Goal: Register for event/course: Sign up to attend an event or enroll in a course

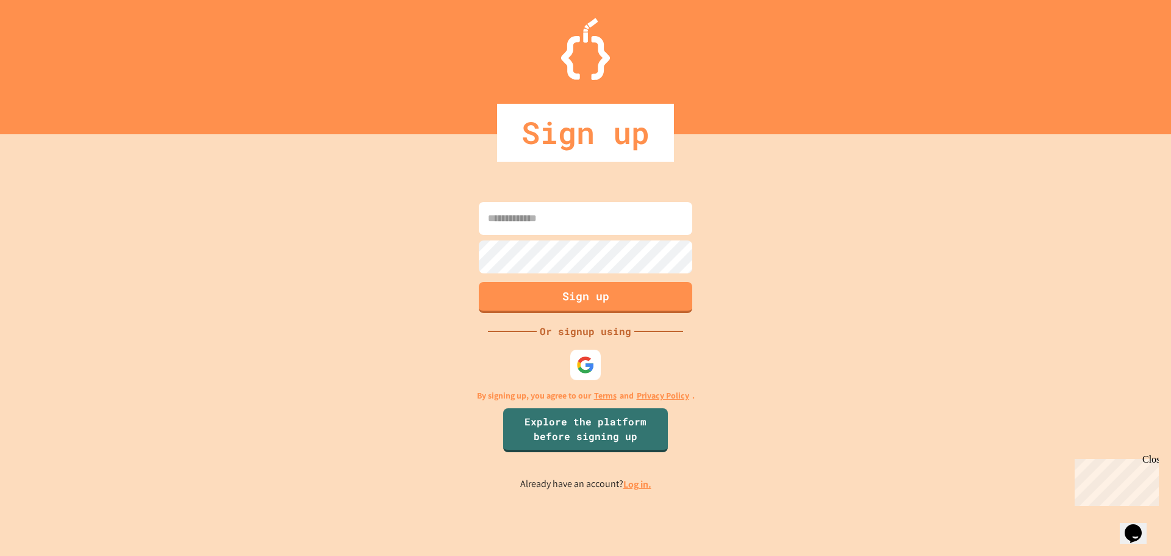
click at [516, 218] on input at bounding box center [585, 218] width 213 height 33
type input "**********"
click at [507, 287] on button "Sign up" at bounding box center [586, 296] width 218 height 32
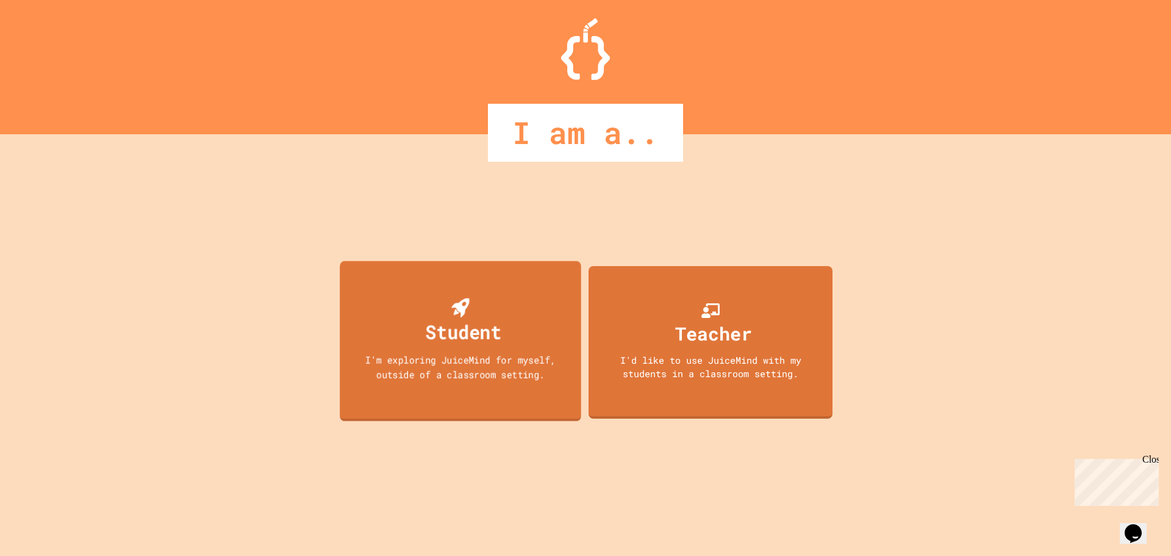
click at [492, 306] on div "Student" at bounding box center [461, 322] width 82 height 48
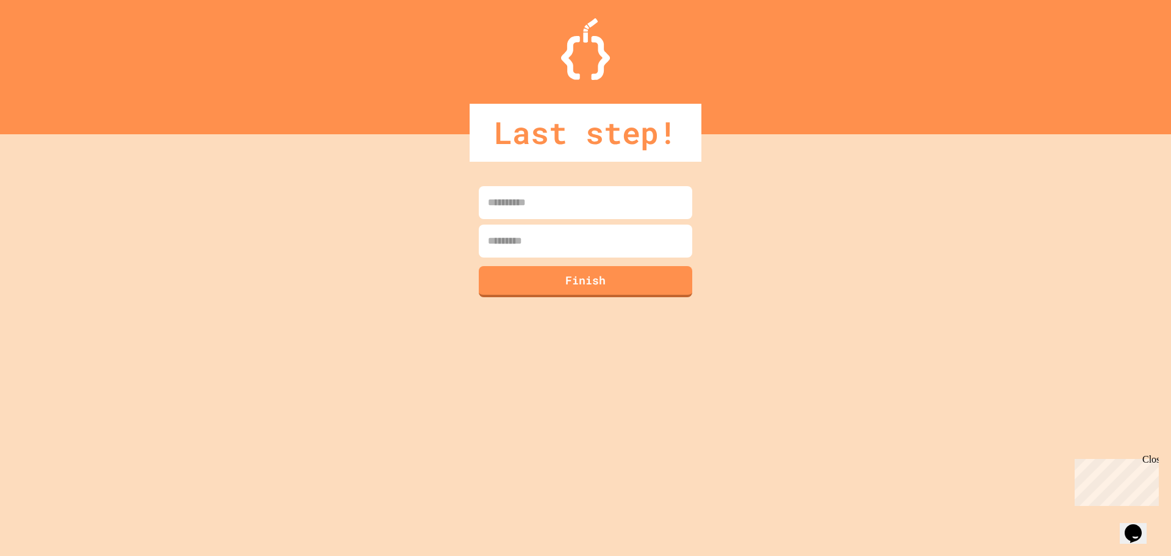
click at [502, 202] on input at bounding box center [585, 202] width 213 height 33
type input "********"
type input "**********"
click at [540, 279] on button "Finish" at bounding box center [586, 280] width 218 height 32
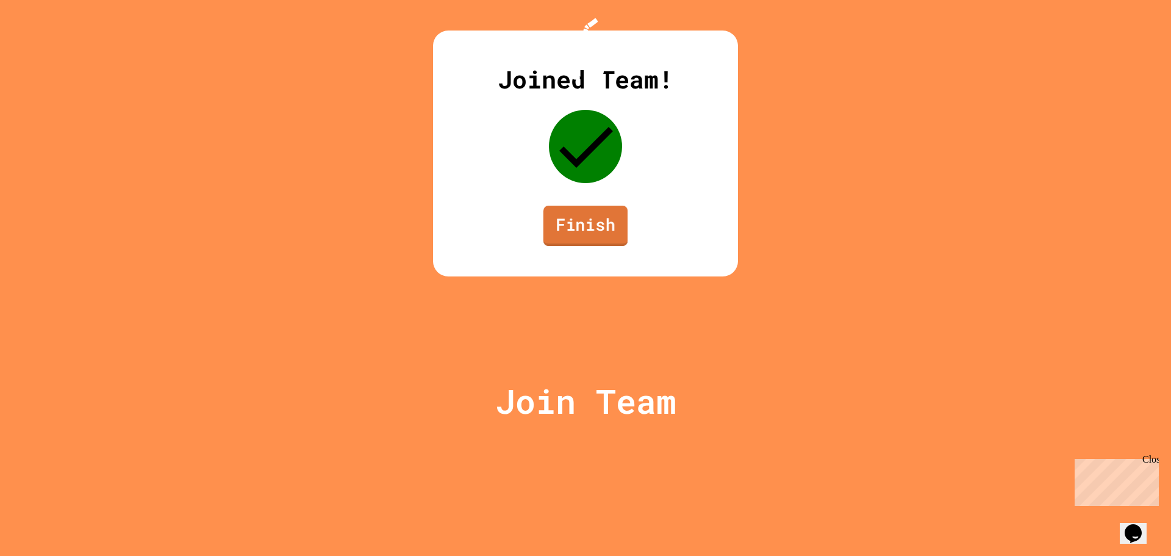
click at [556, 246] on link "Finish" at bounding box center [585, 226] width 84 height 40
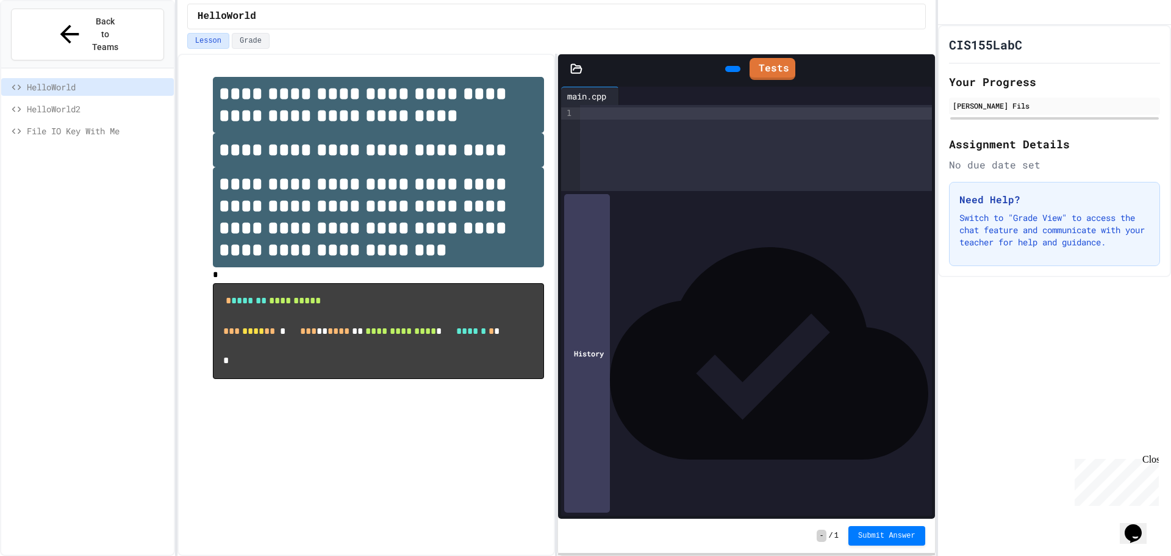
click at [589, 115] on div at bounding box center [756, 113] width 352 height 12
click at [731, 69] on icon at bounding box center [731, 69] width 0 height 0
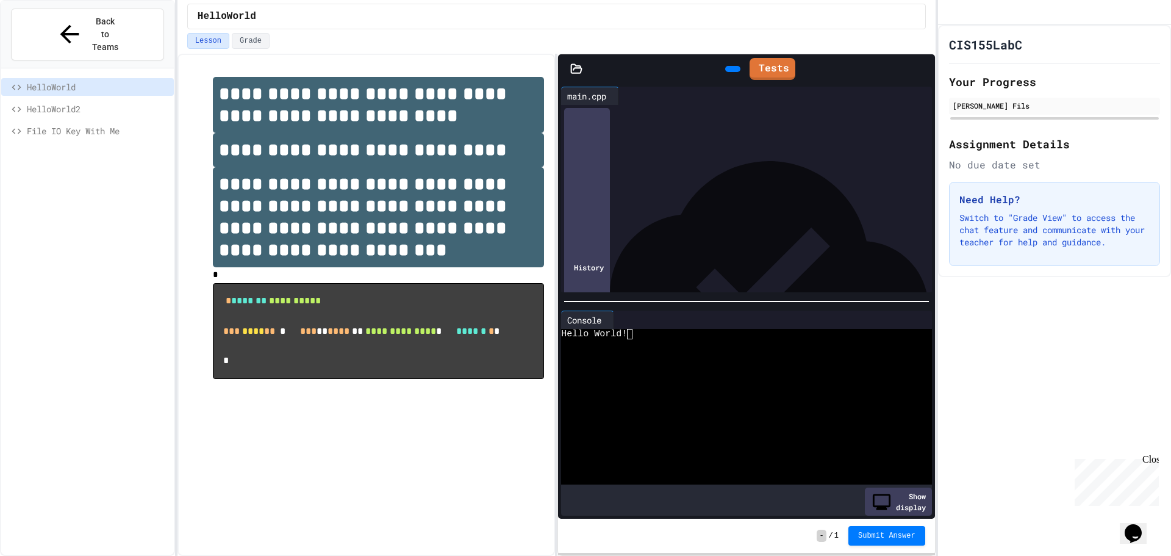
click at [915, 96] on icon at bounding box center [915, 96] width 0 height 0
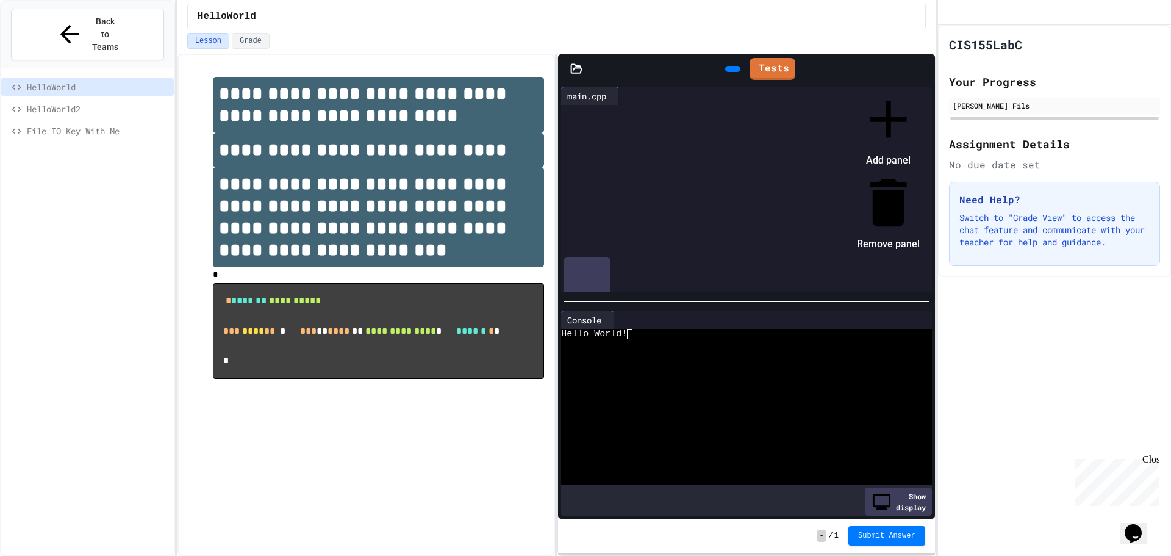
click at [845, 88] on div at bounding box center [882, 88] width 75 height 0
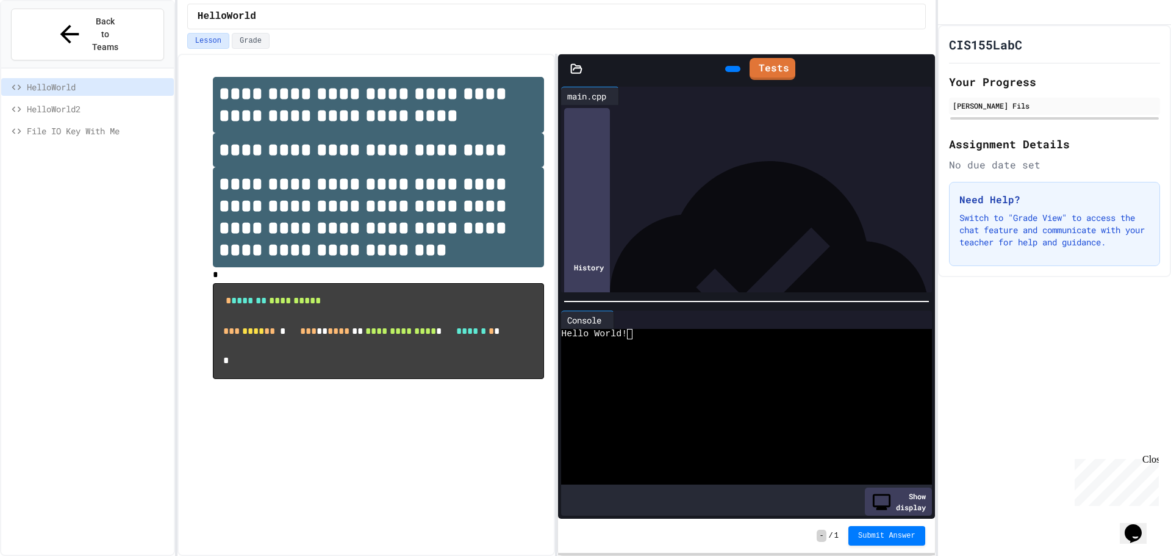
click at [910, 320] on div at bounding box center [915, 320] width 10 height 0
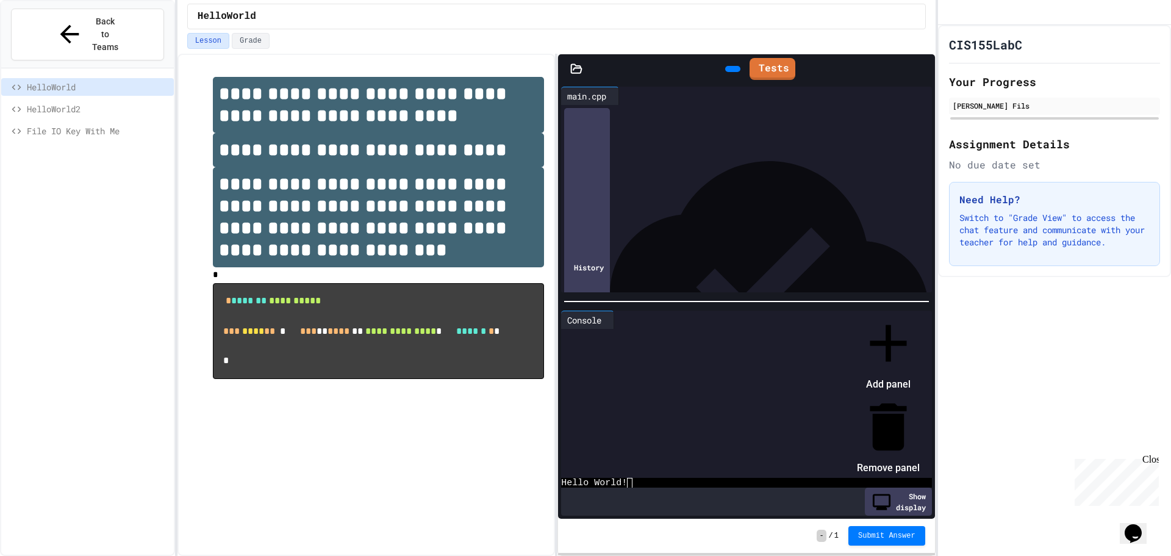
click at [895, 312] on div at bounding box center [882, 312] width 75 height 0
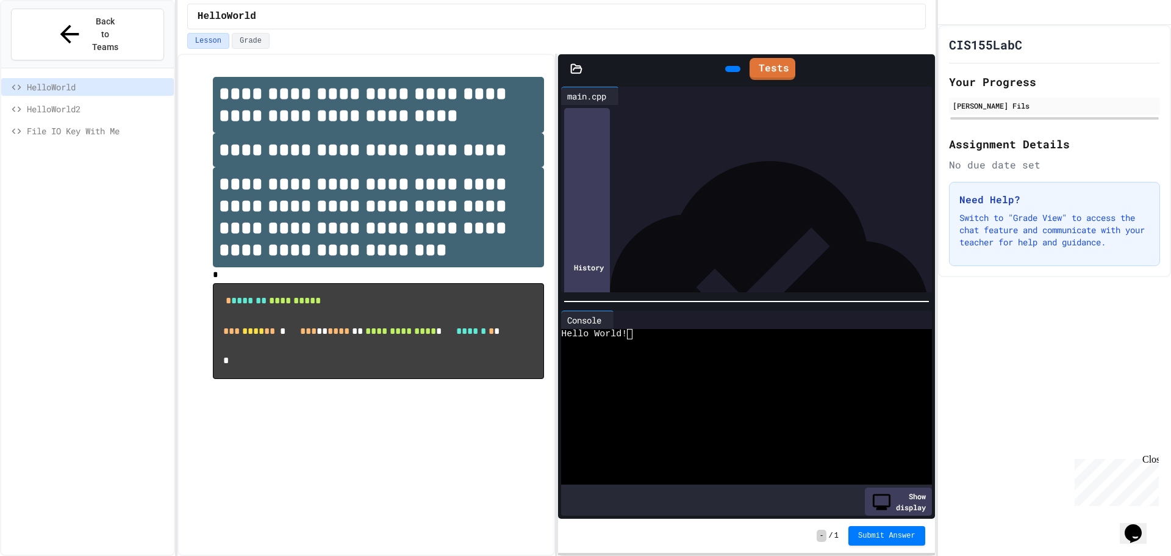
click at [881, 544] on button "Submit Answer" at bounding box center [886, 536] width 77 height 20
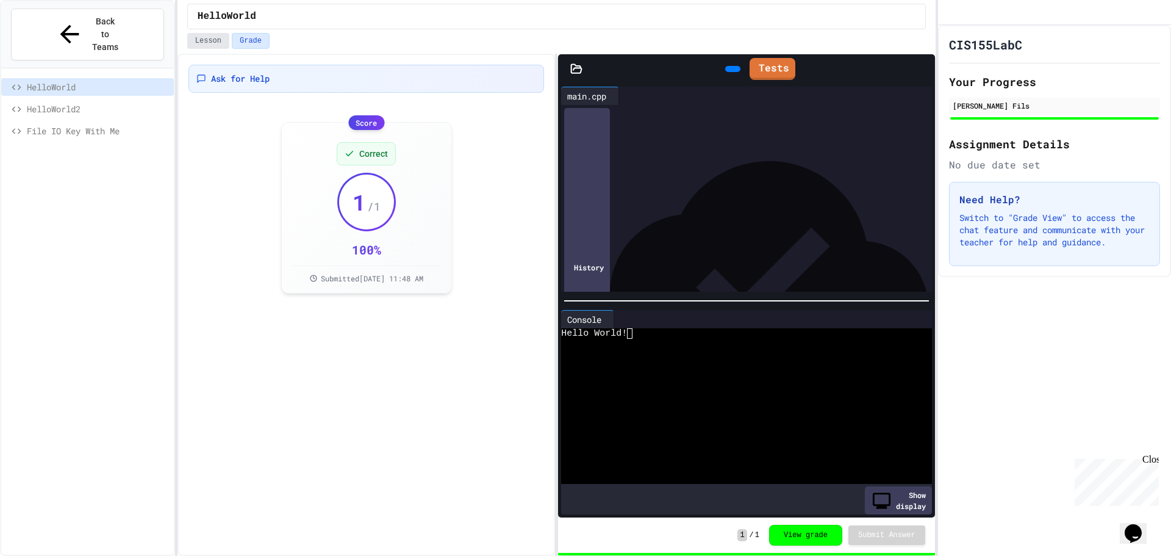
click at [210, 43] on button "Lesson" at bounding box center [208, 41] width 42 height 16
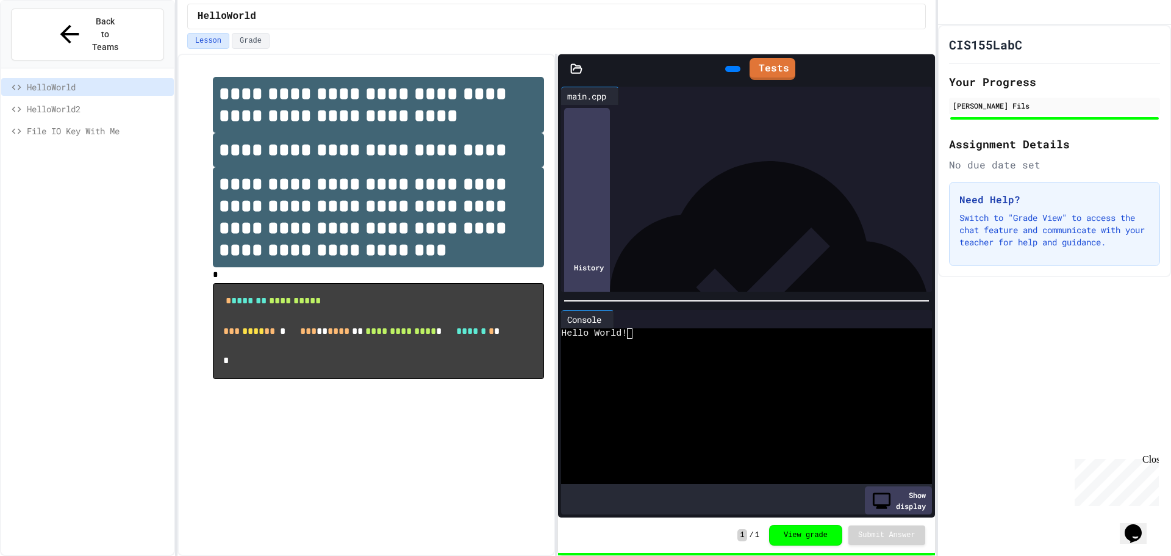
click at [635, 123] on div at bounding box center [757, 126] width 349 height 12
click at [60, 102] on span "HelloWorld2" at bounding box center [98, 108] width 142 height 13
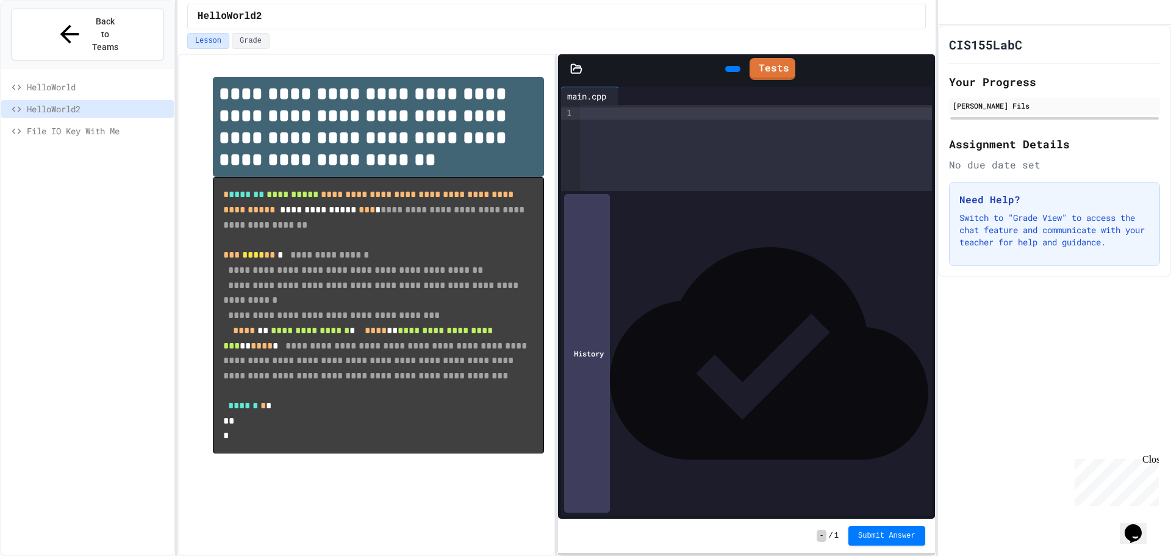
click at [1150, 463] on div "Close" at bounding box center [1149, 461] width 15 height 15
click at [56, 80] on span "HelloWorld" at bounding box center [98, 86] width 142 height 13
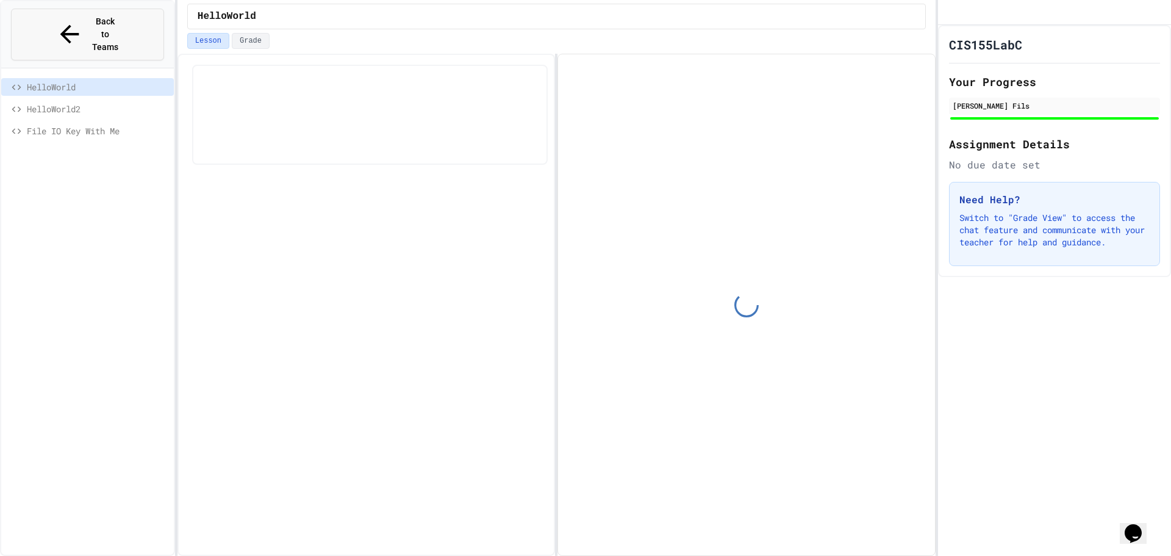
click at [91, 22] on span "Back to Teams" at bounding box center [105, 34] width 29 height 38
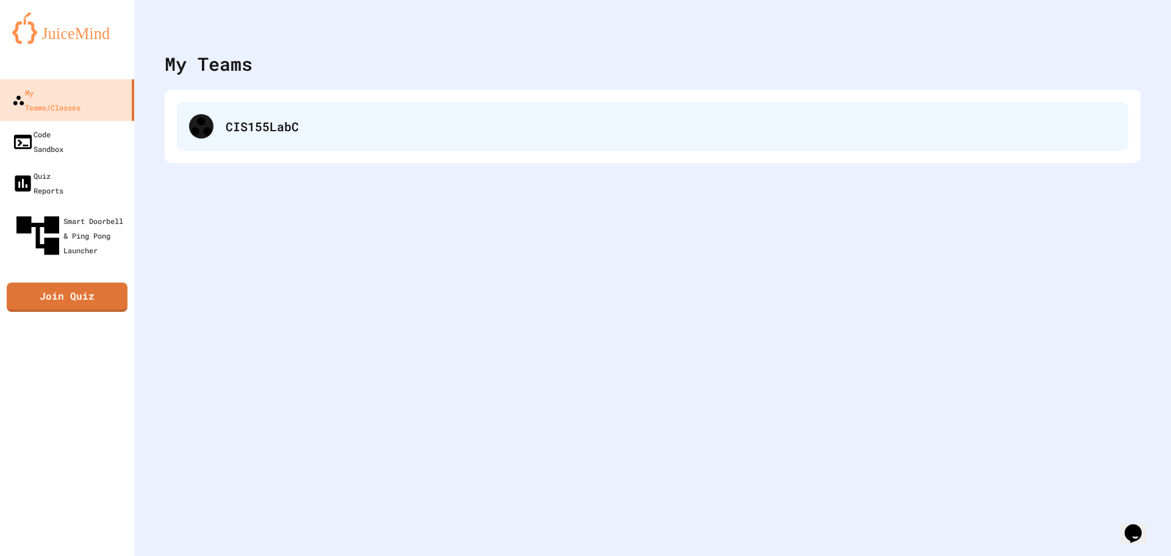
click at [246, 132] on div "CIS155LabC" at bounding box center [671, 126] width 890 height 18
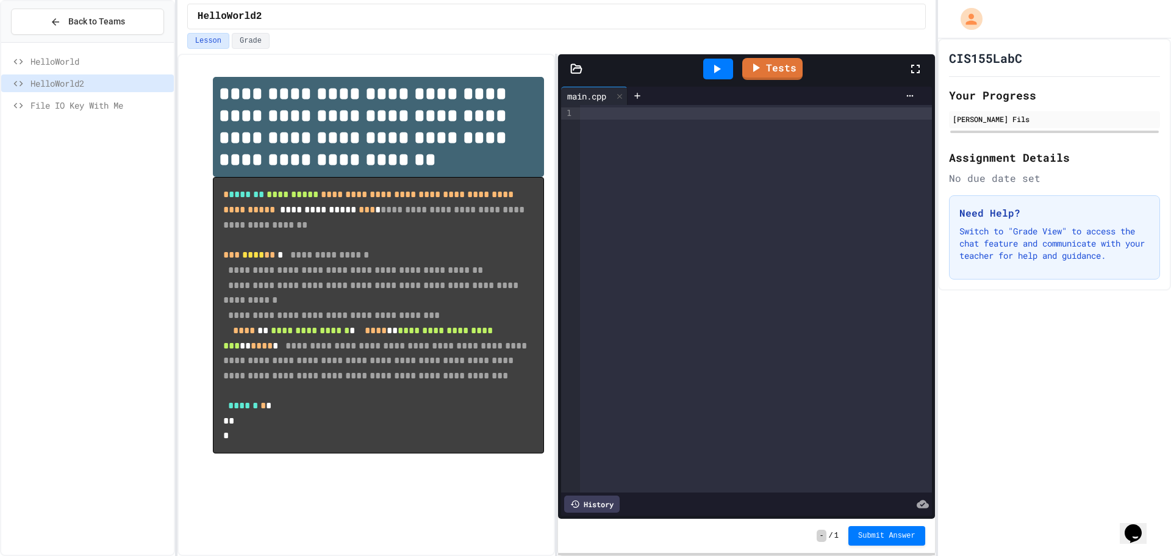
click at [584, 120] on div at bounding box center [756, 298] width 352 height 387
click at [584, 128] on div at bounding box center [756, 298] width 352 height 387
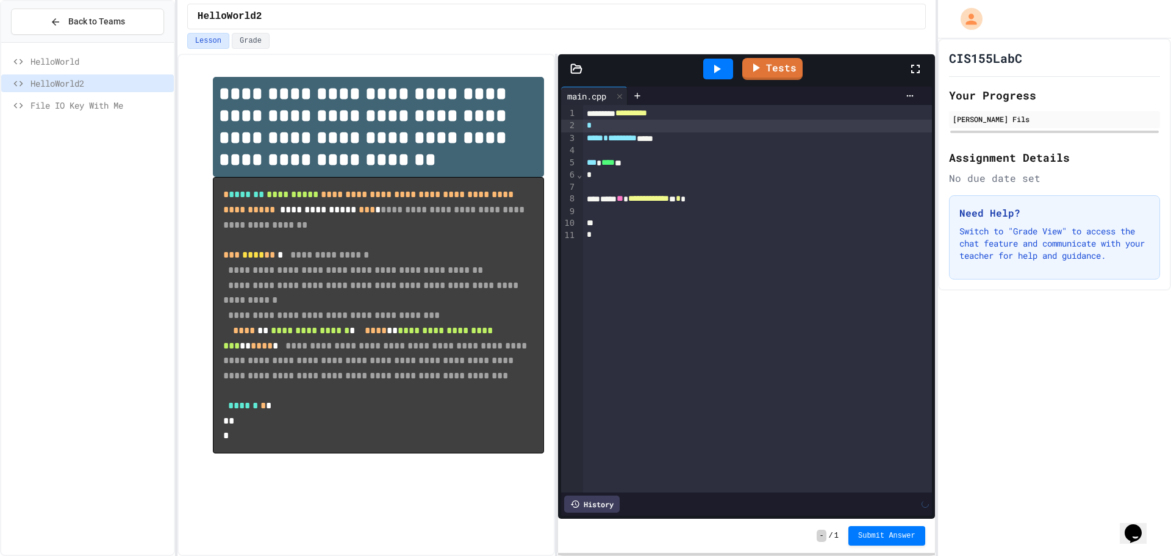
click at [584, 128] on div "*" at bounding box center [757, 126] width 349 height 12
click at [732, 210] on div at bounding box center [749, 210] width 332 height 12
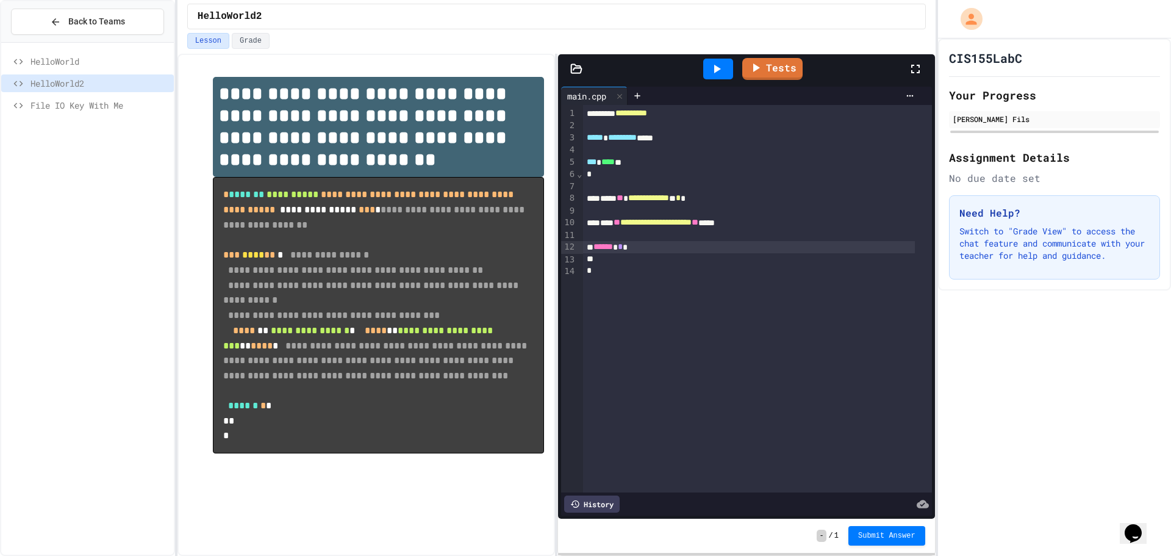
click at [724, 59] on div at bounding box center [718, 69] width 30 height 21
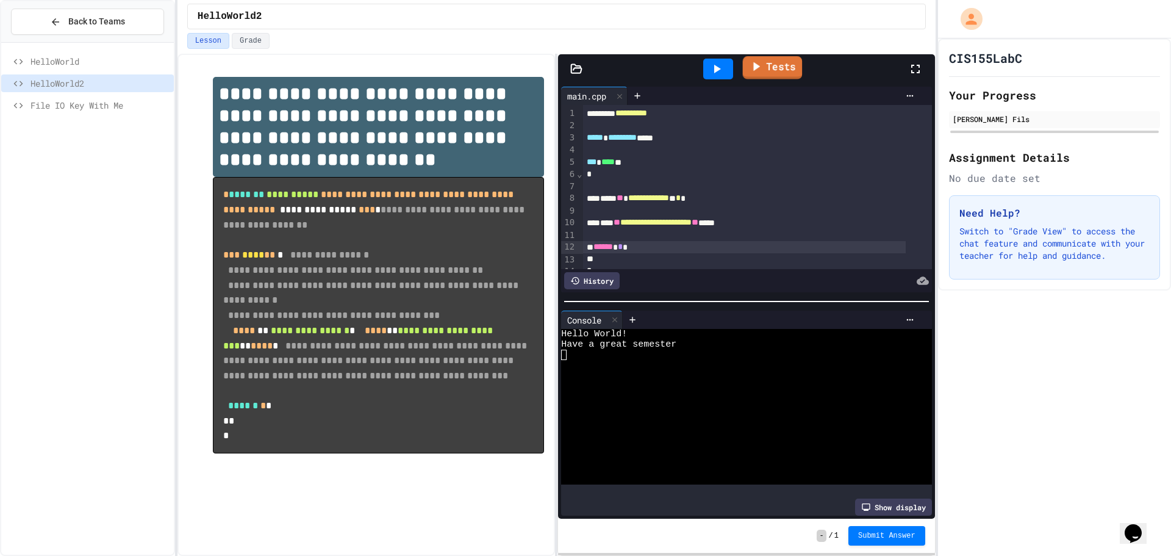
click at [772, 63] on link "Tests" at bounding box center [773, 67] width 60 height 23
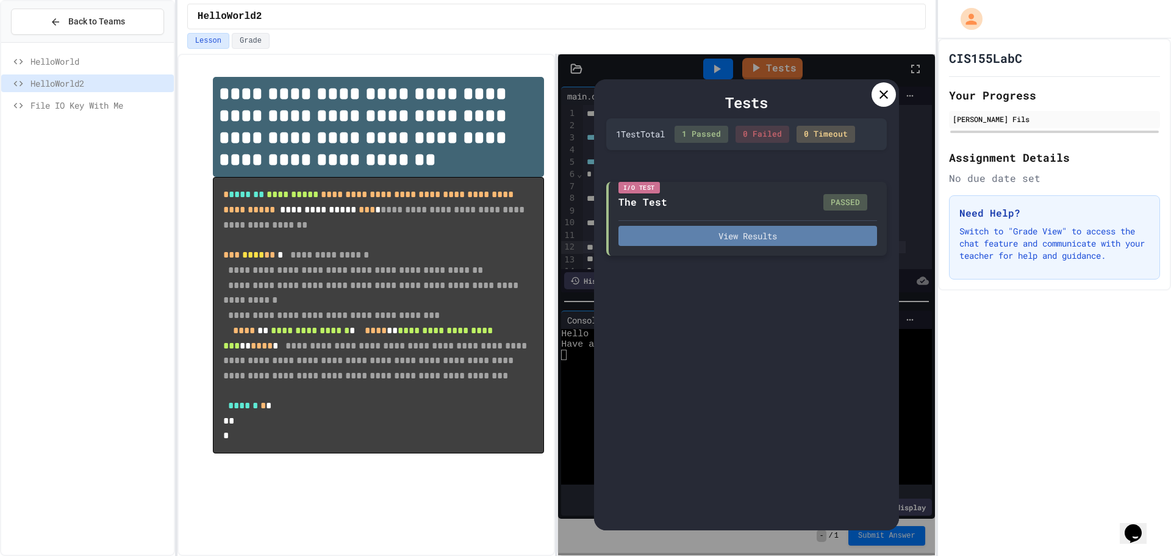
click at [760, 234] on button "View Results" at bounding box center [747, 236] width 259 height 20
click at [889, 91] on icon at bounding box center [883, 94] width 15 height 15
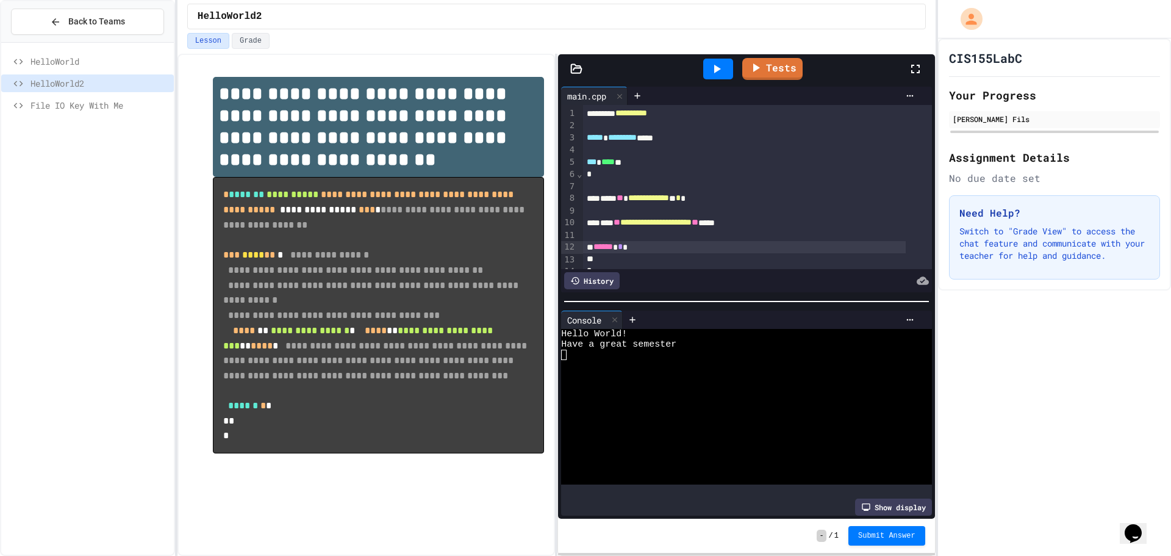
click at [96, 63] on span "HelloWorld" at bounding box center [99, 61] width 138 height 13
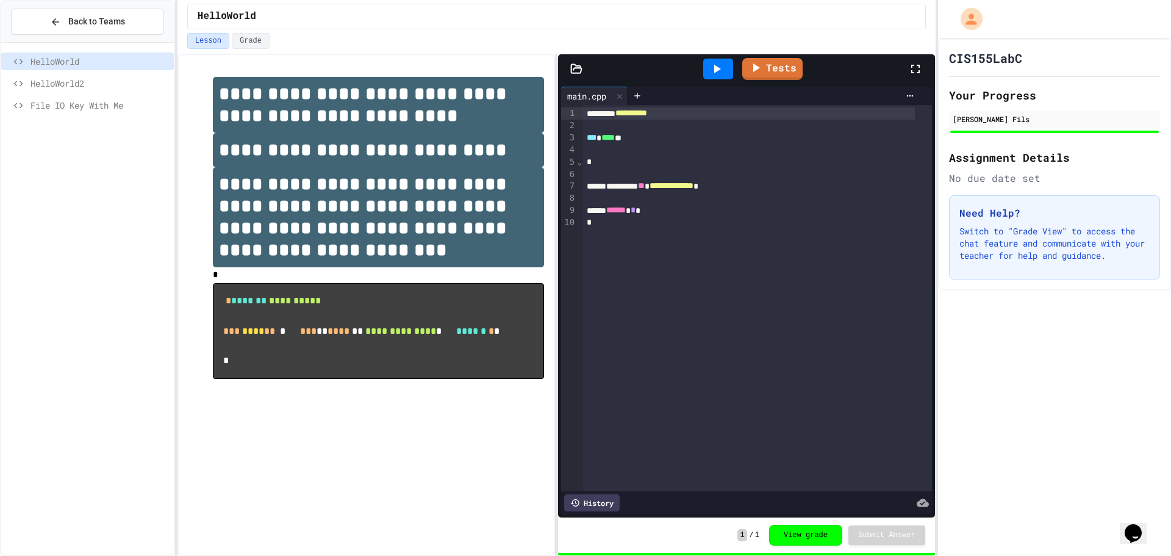
click at [722, 65] on icon at bounding box center [716, 69] width 15 height 15
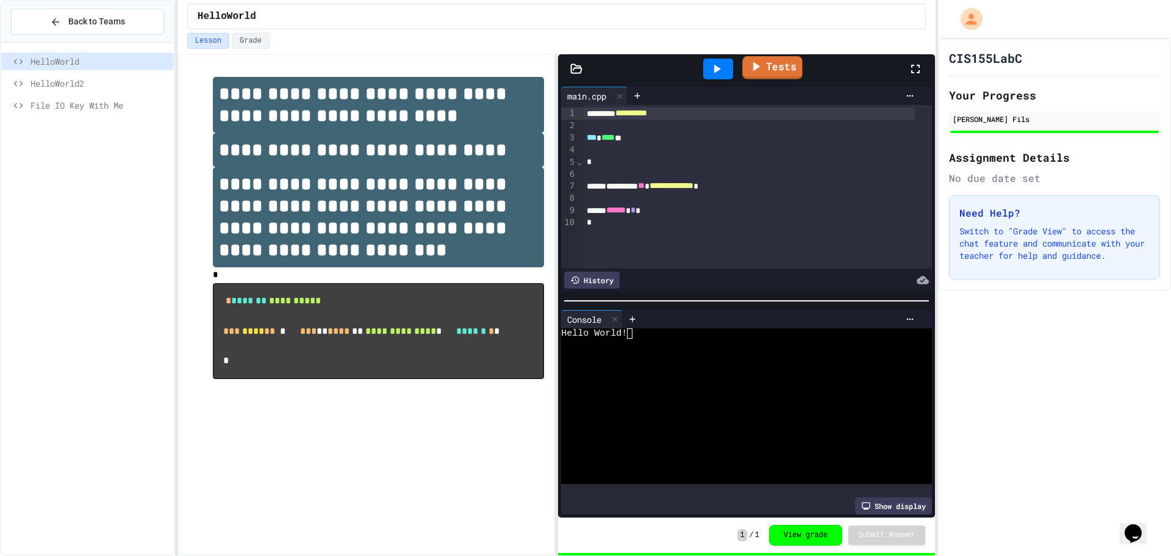
click at [774, 68] on link "Tests" at bounding box center [772, 67] width 60 height 23
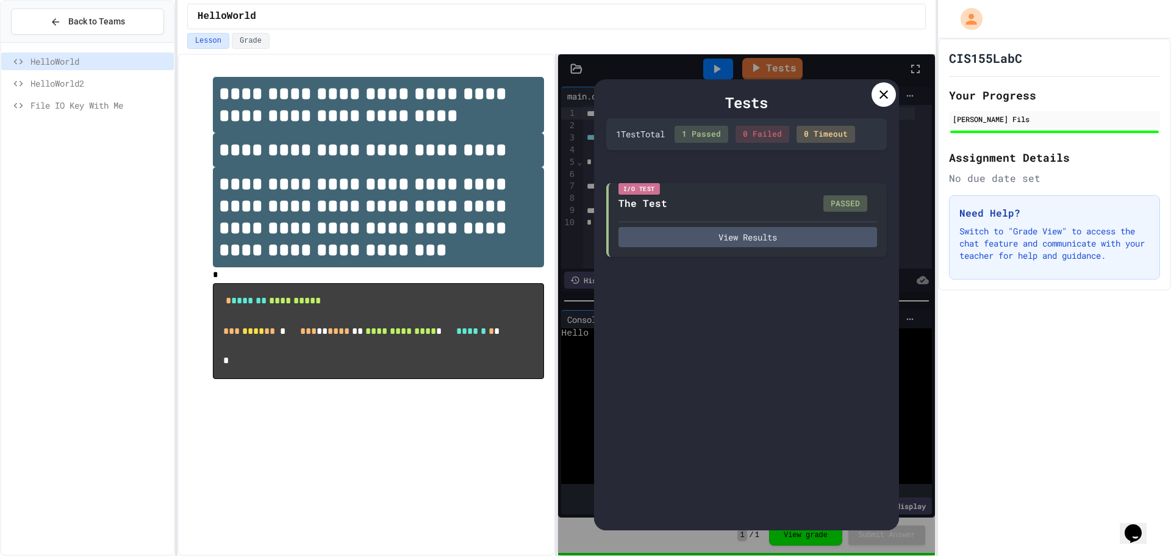
click at [879, 96] on icon at bounding box center [883, 94] width 15 height 15
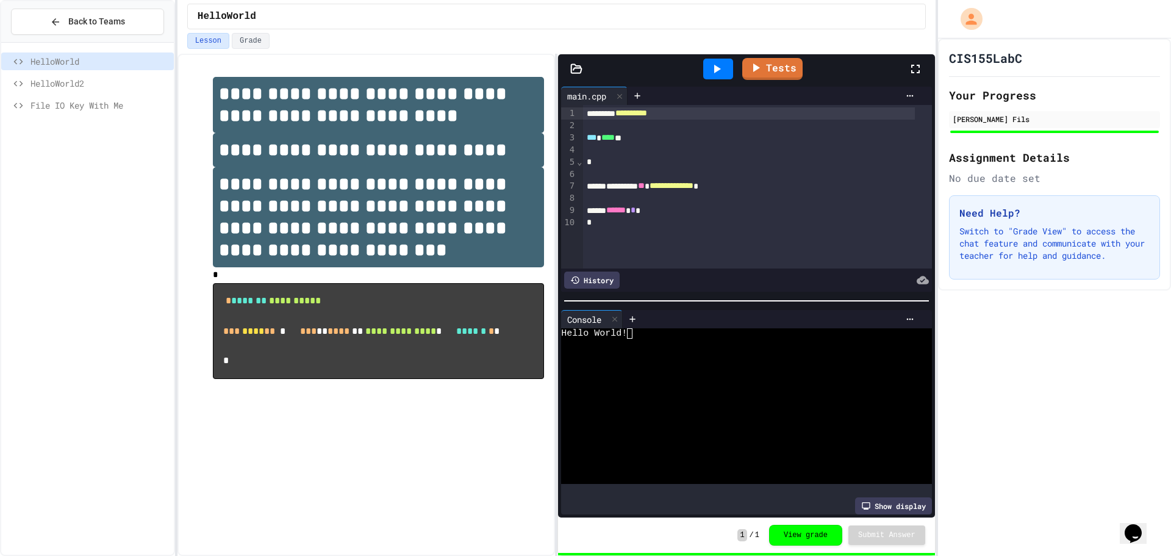
click at [71, 85] on span "HelloWorld2" at bounding box center [99, 83] width 138 height 13
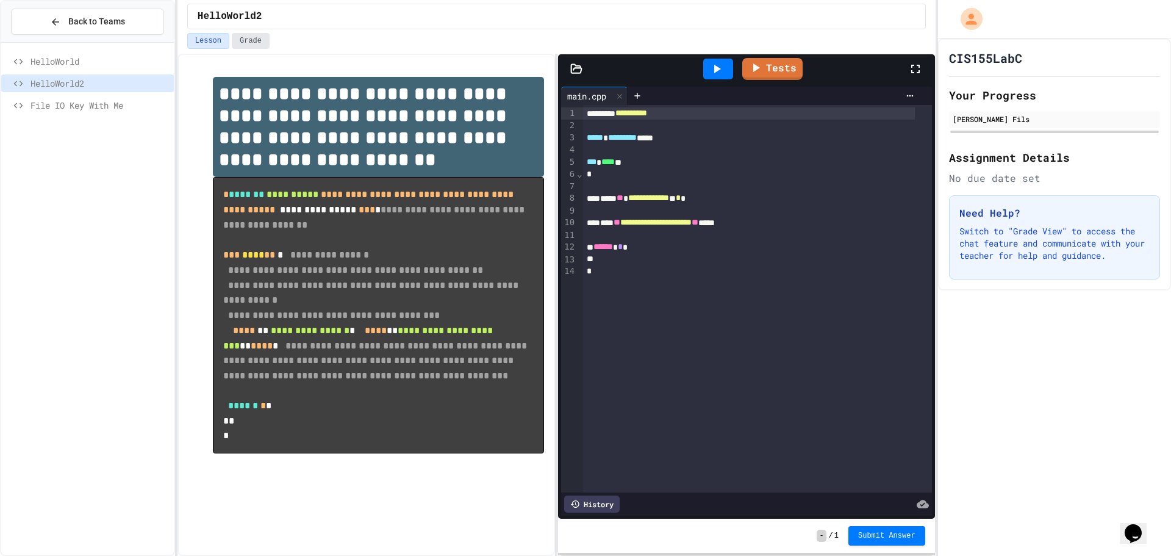
click at [250, 37] on button "Grade" at bounding box center [251, 41] width 38 height 16
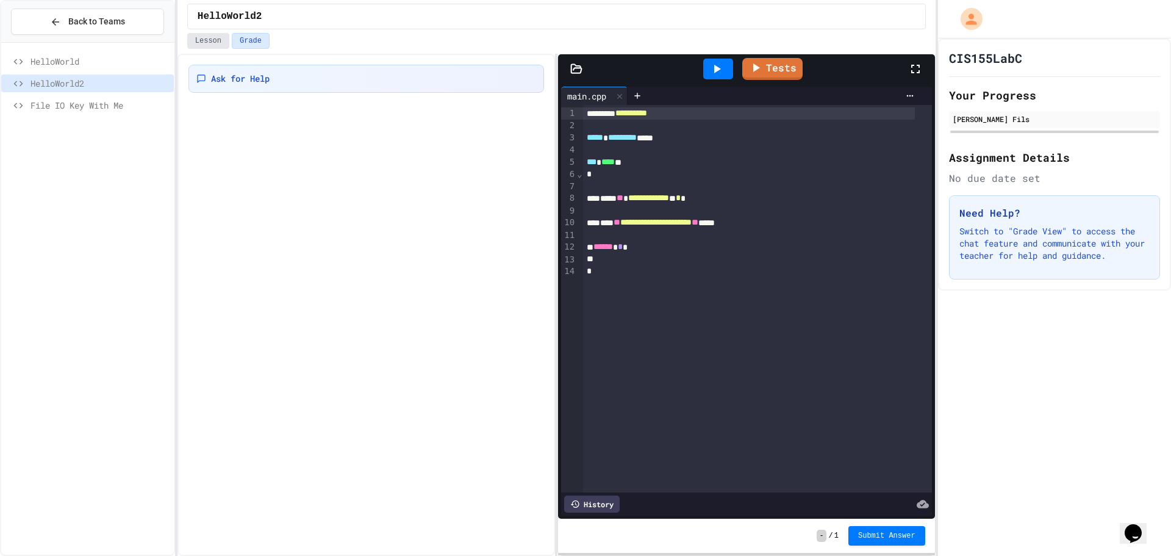
click at [222, 42] on button "Lesson" at bounding box center [208, 41] width 42 height 16
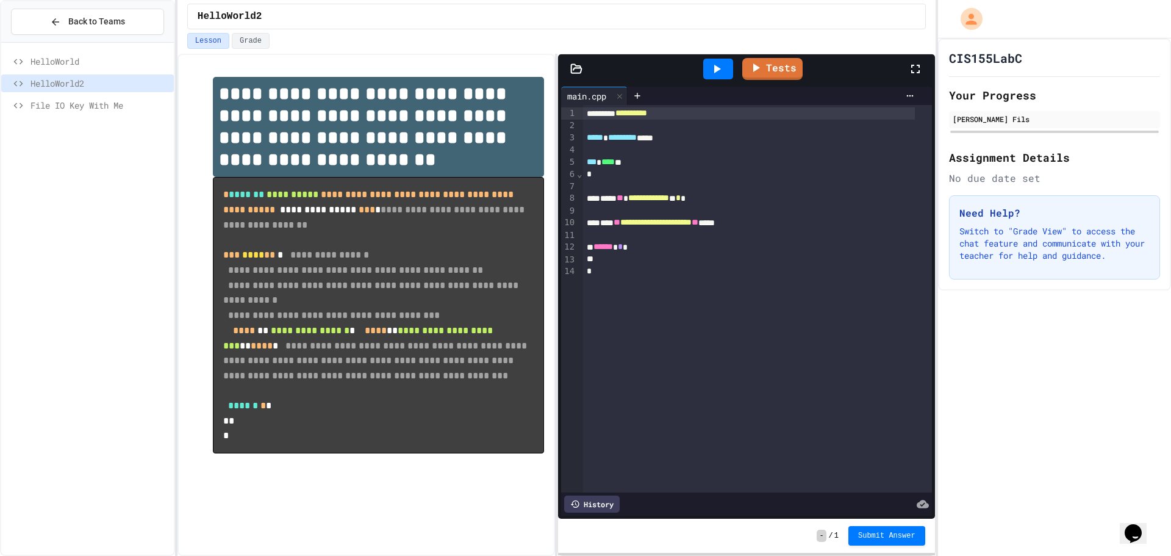
click at [58, 99] on span "File IO Key With Me" at bounding box center [99, 105] width 138 height 13
